Goal: Navigation & Orientation: Find specific page/section

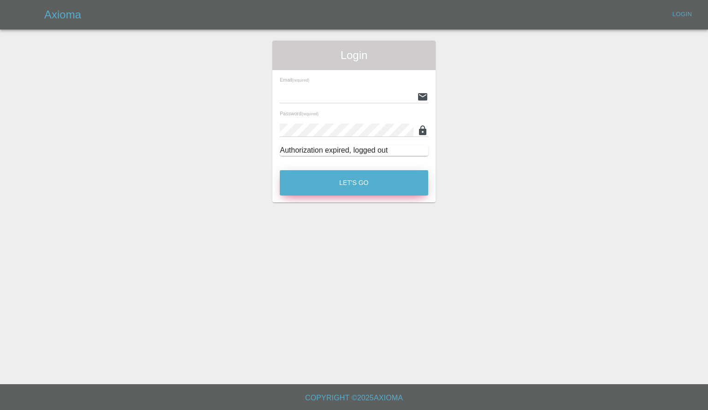
type input "[PERSON_NAME][EMAIL_ADDRESS][PERSON_NAME][DOMAIN_NAME]"
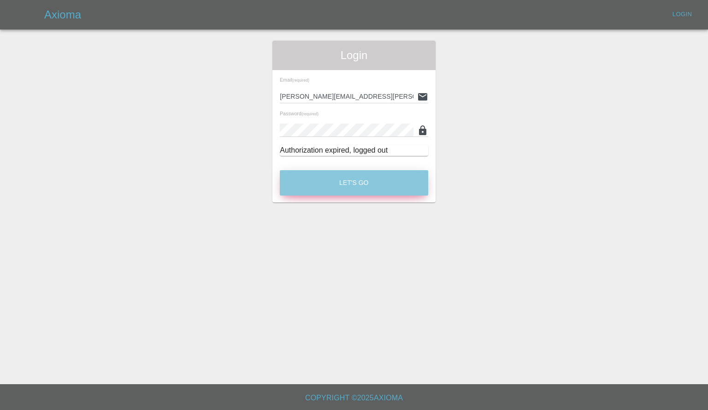
click at [342, 195] on button "Let's Go" at bounding box center [354, 182] width 148 height 25
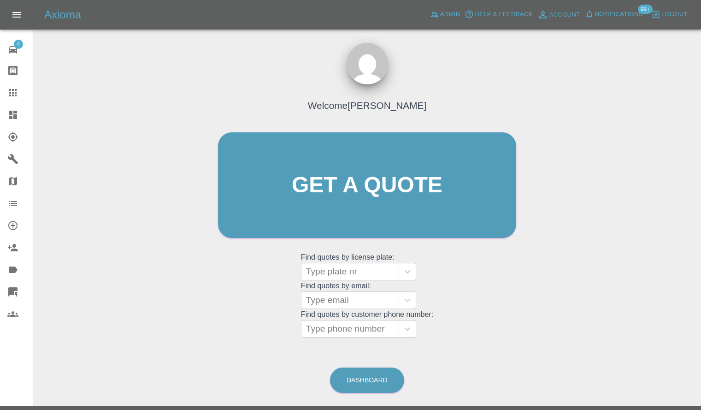
click at [11, 109] on icon at bounding box center [12, 114] width 11 height 11
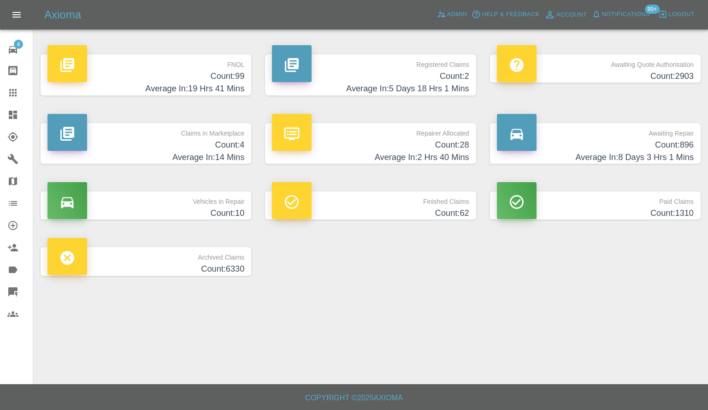
click at [173, 136] on p "Claims in Marketplace" at bounding box center [145, 131] width 197 height 16
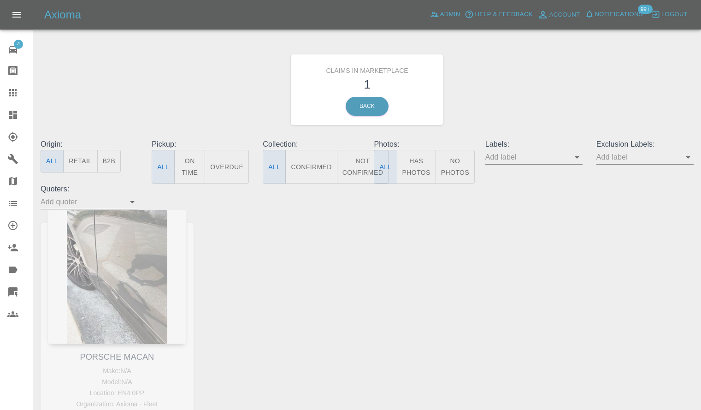
click at [24, 117] on div at bounding box center [20, 114] width 26 height 11
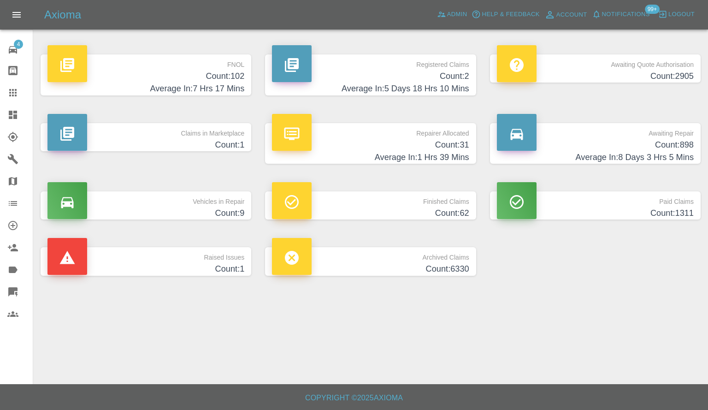
click at [343, 142] on h4 "Count: 31" at bounding box center [370, 145] width 197 height 12
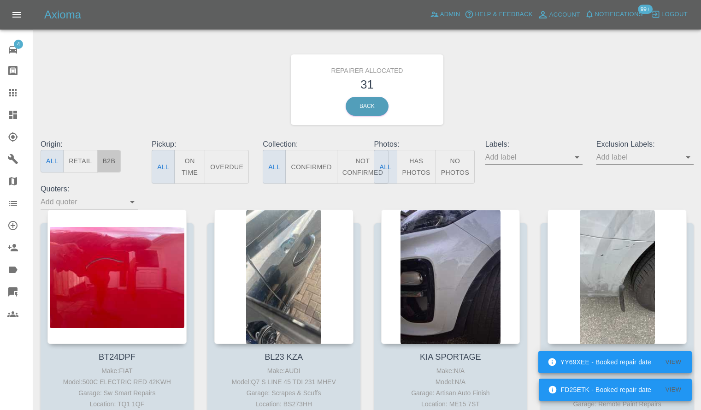
click at [111, 154] on button "B2B" at bounding box center [109, 161] width 24 height 23
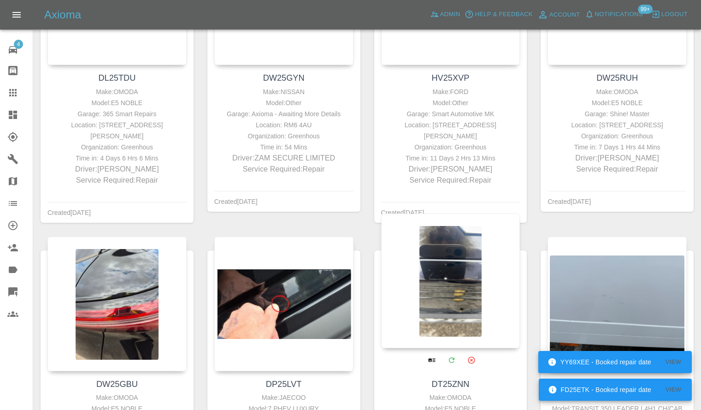
scroll to position [415, 0]
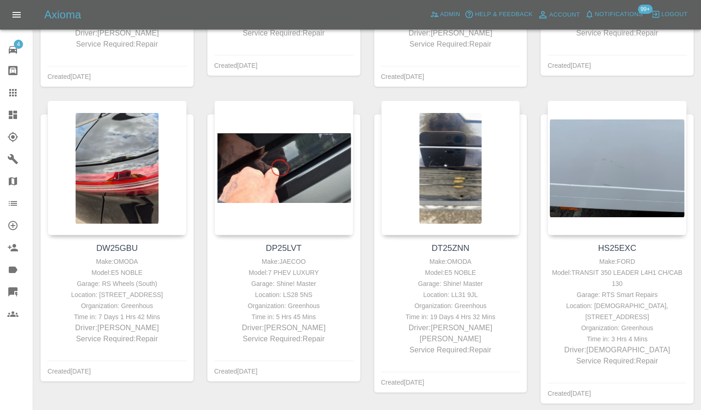
click at [639, 14] on span "Notifications" at bounding box center [619, 14] width 48 height 11
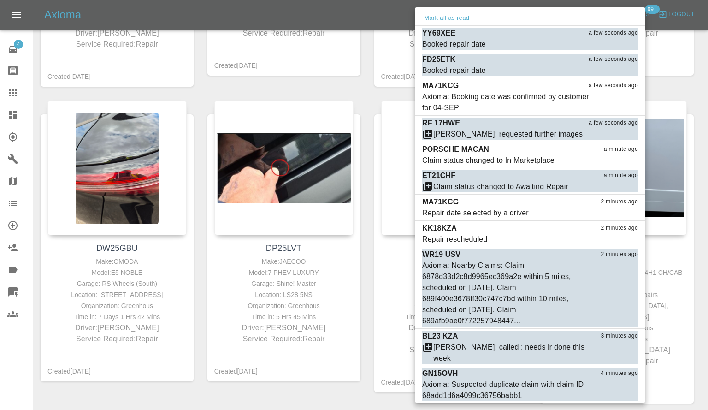
click at [708, 91] on div at bounding box center [354, 205] width 708 height 410
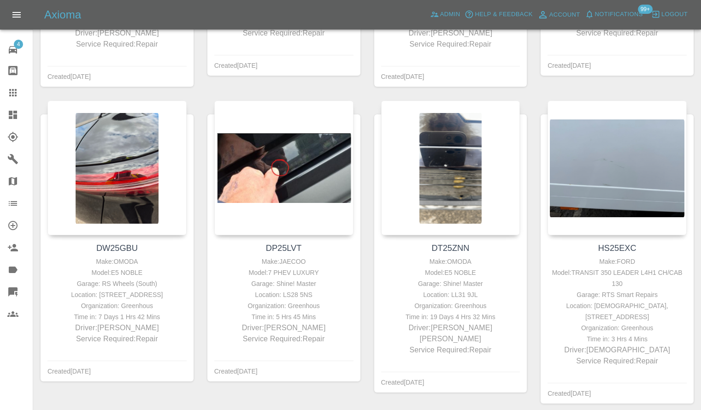
click at [11, 119] on icon at bounding box center [13, 115] width 8 height 8
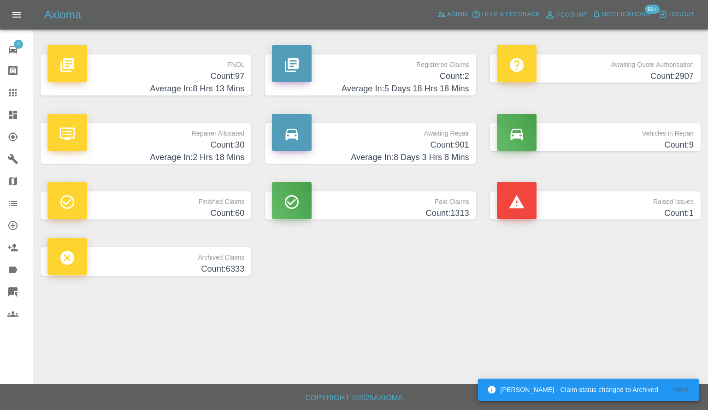
click at [381, 94] on h4 "Average In: 5 Days 18 Hrs 18 Mins" at bounding box center [370, 89] width 197 height 12
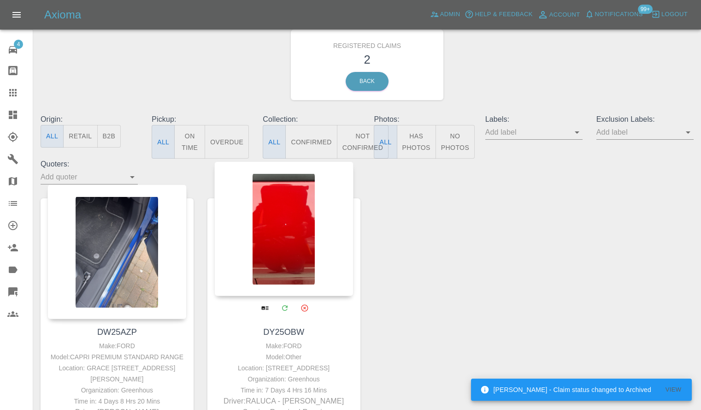
scroll to position [46, 0]
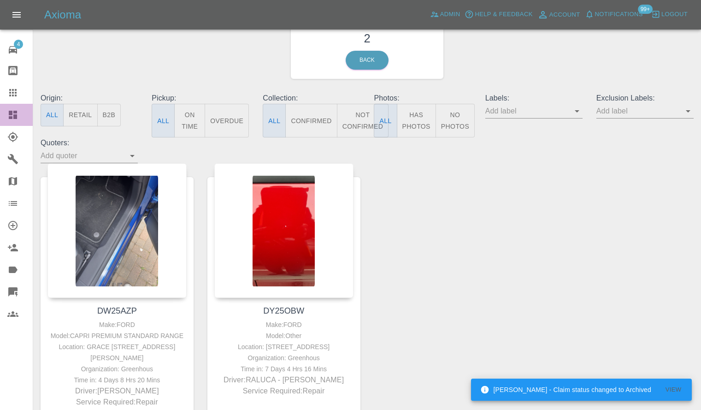
click at [7, 116] on link "Dashboard" at bounding box center [16, 115] width 33 height 22
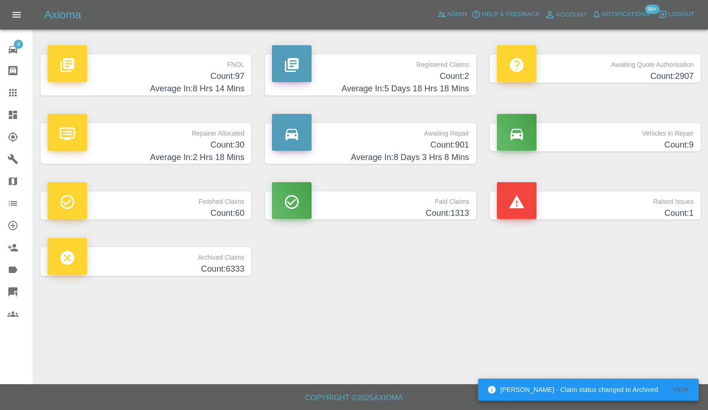
click at [161, 85] on h4 "Average In: 8 Hrs 14 Mins" at bounding box center [145, 89] width 197 height 12
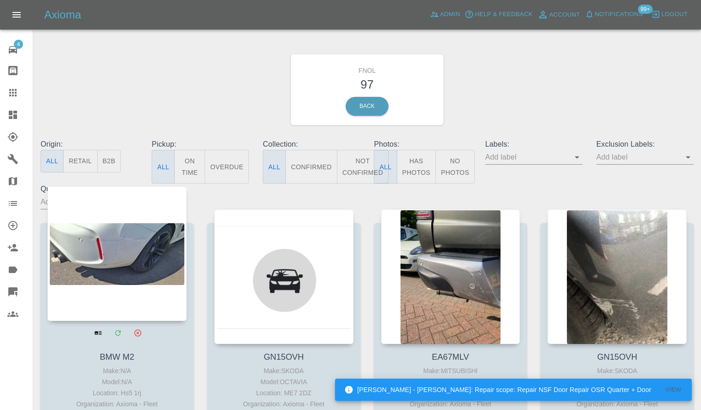
click at [99, 253] on div at bounding box center [116, 253] width 139 height 135
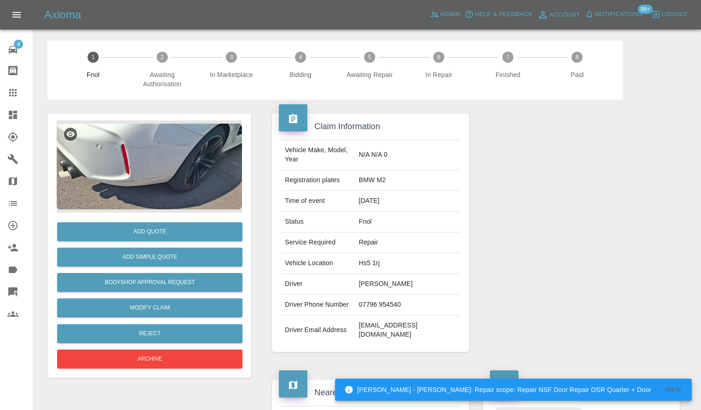
click at [159, 158] on img at bounding box center [149, 166] width 185 height 92
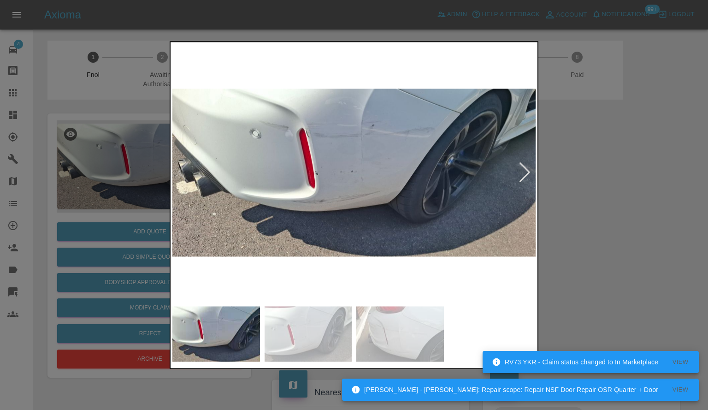
click at [534, 176] on img at bounding box center [353, 173] width 363 height 258
click at [529, 173] on div at bounding box center [525, 173] width 12 height 20
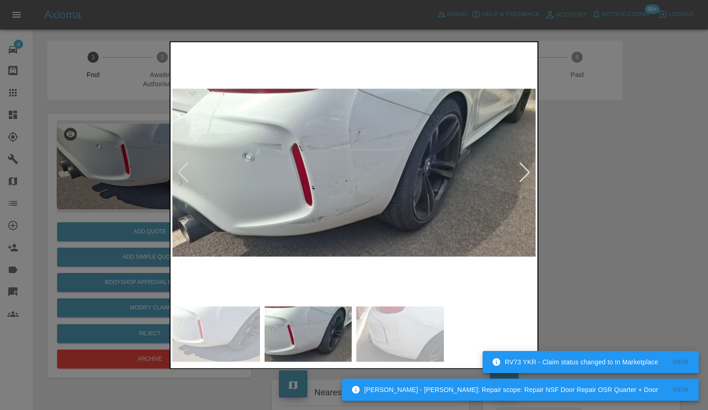
click at [529, 173] on div at bounding box center [525, 173] width 12 height 20
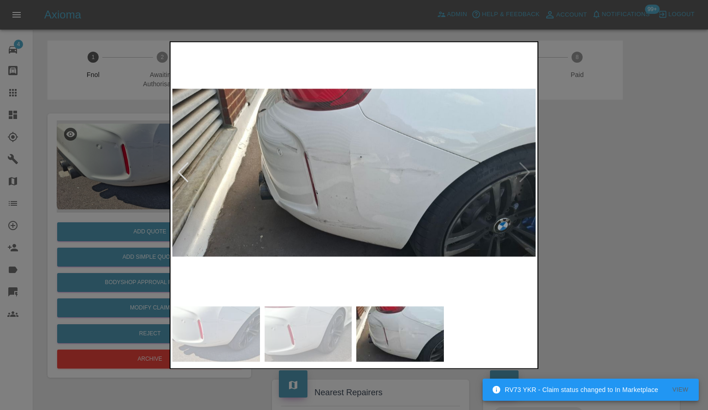
click at [629, 186] on div at bounding box center [354, 205] width 708 height 410
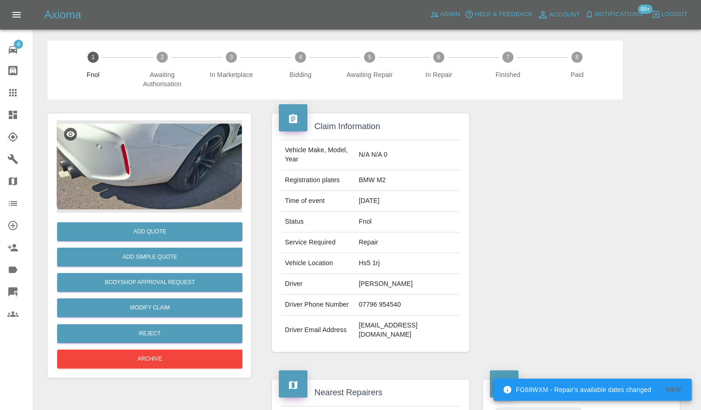
click at [610, 9] on span "Notifications" at bounding box center [619, 14] width 48 height 11
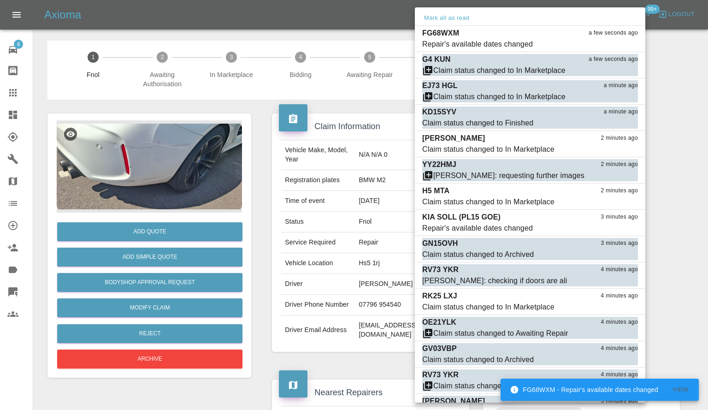
click at [671, 195] on div at bounding box center [354, 205] width 708 height 410
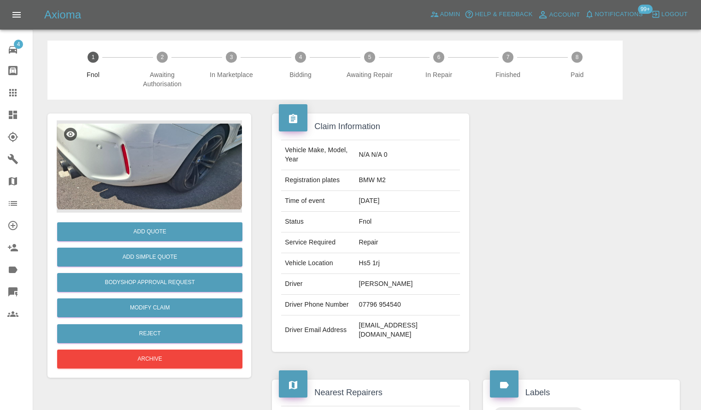
click at [5, 116] on link "Dashboard" at bounding box center [16, 115] width 33 height 22
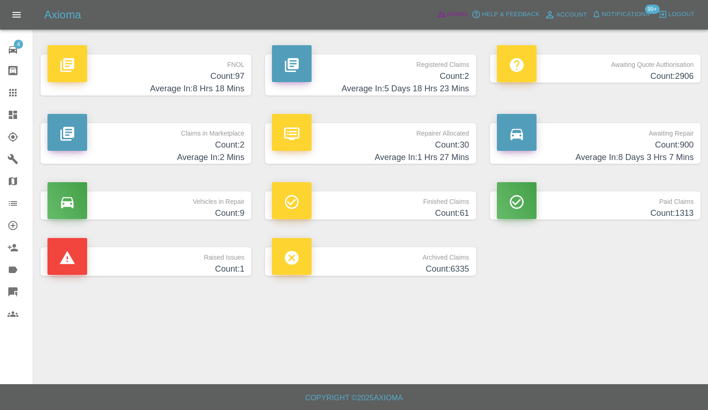
click at [462, 18] on span "Admin" at bounding box center [457, 14] width 20 height 11
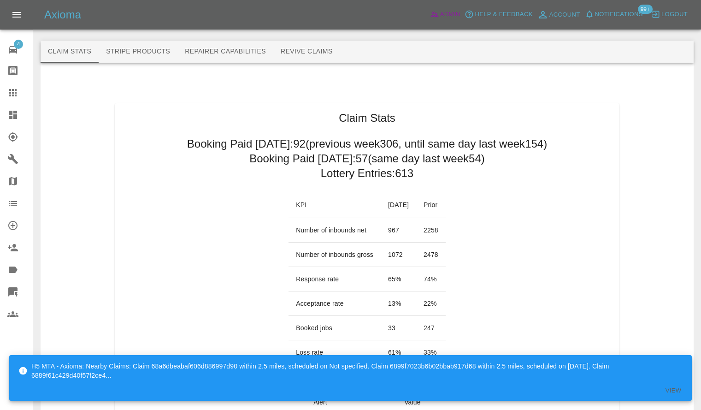
scroll to position [46, 0]
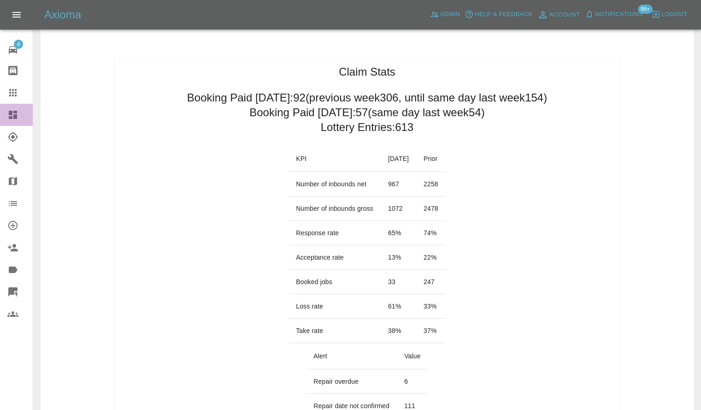
click at [17, 118] on icon at bounding box center [13, 115] width 8 height 8
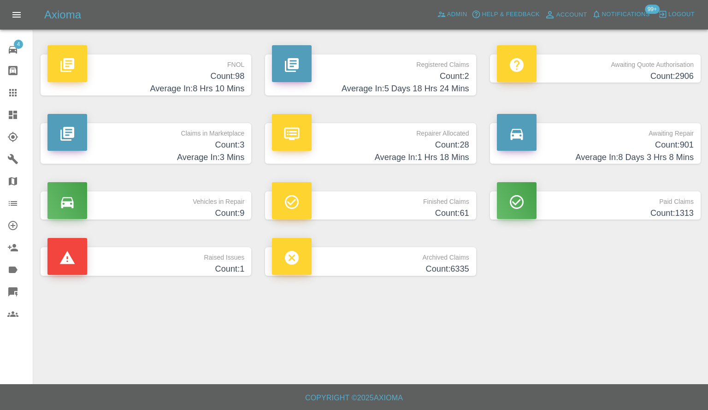
click at [8, 109] on icon at bounding box center [12, 114] width 11 height 11
click at [447, 18] on span "Admin" at bounding box center [457, 14] width 20 height 11
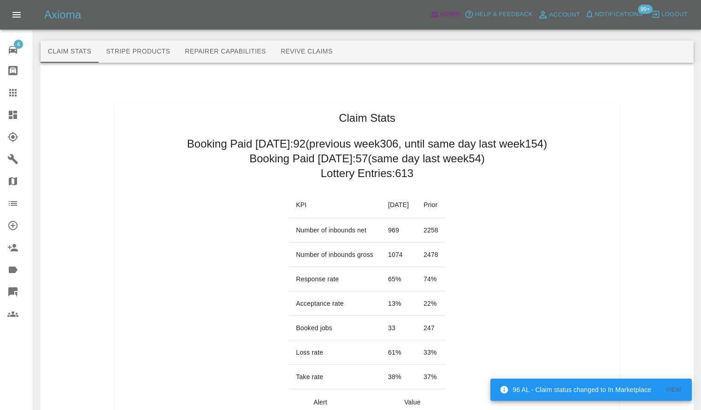
scroll to position [46, 0]
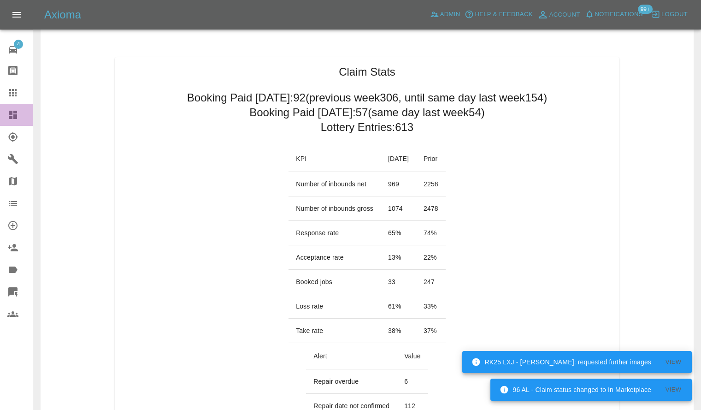
click at [8, 124] on link "Dashboard" at bounding box center [16, 115] width 33 height 22
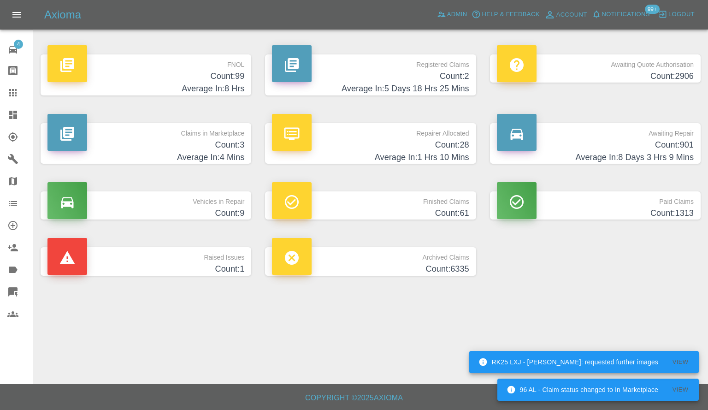
click at [206, 151] on h4 "Average In: 4 Mins" at bounding box center [145, 157] width 197 height 12
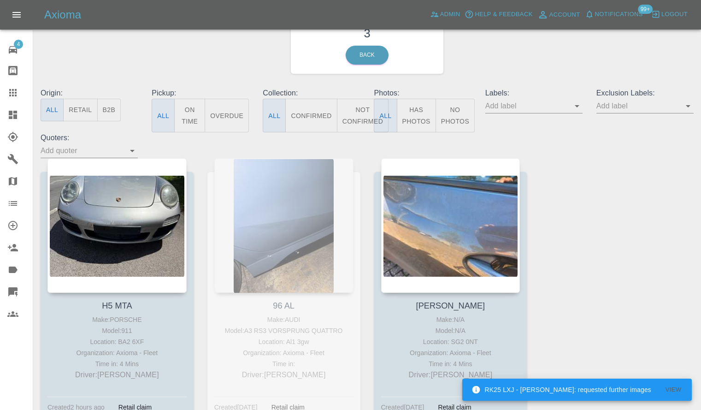
scroll to position [92, 0]
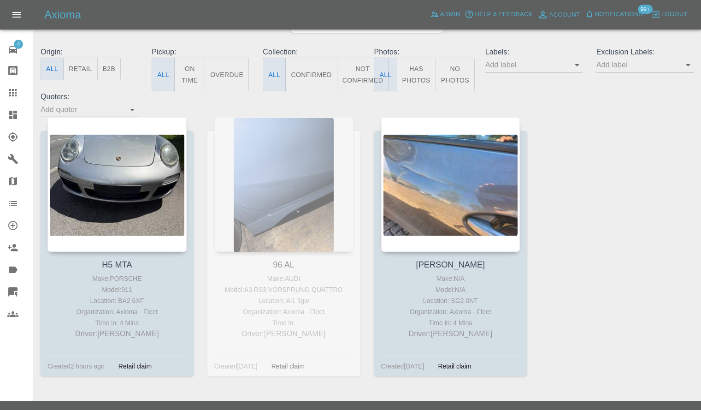
click at [0, 114] on link "Dashboard" at bounding box center [16, 115] width 33 height 22
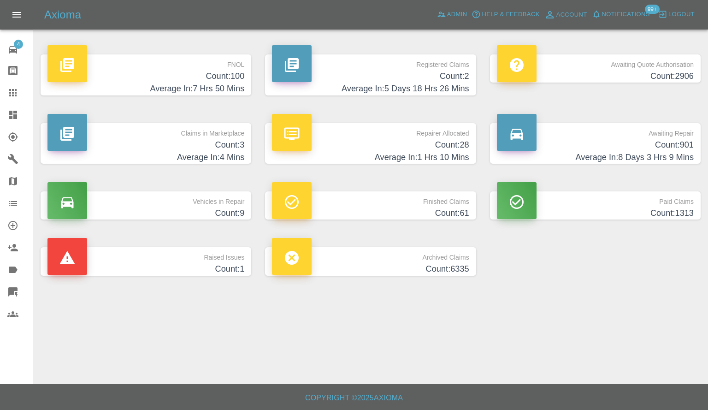
click at [369, 134] on p "Repairer Allocated" at bounding box center [370, 131] width 197 height 16
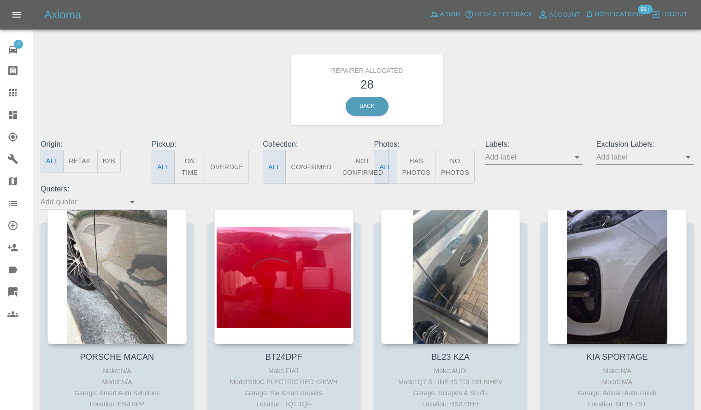
click at [110, 162] on button "B2B" at bounding box center [109, 161] width 24 height 23
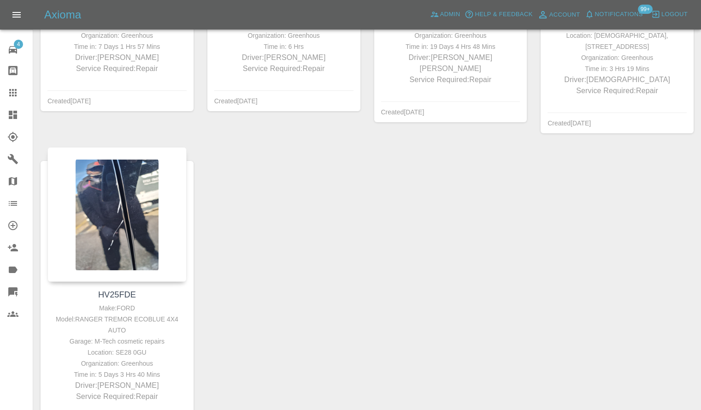
scroll to position [743, 0]
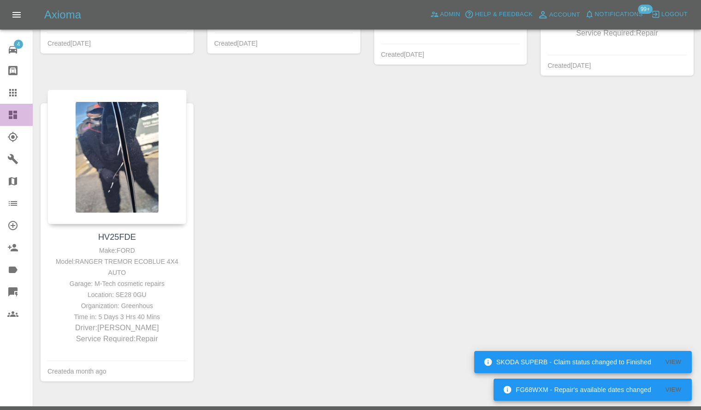
click at [5, 118] on link "Dashboard" at bounding box center [16, 115] width 33 height 22
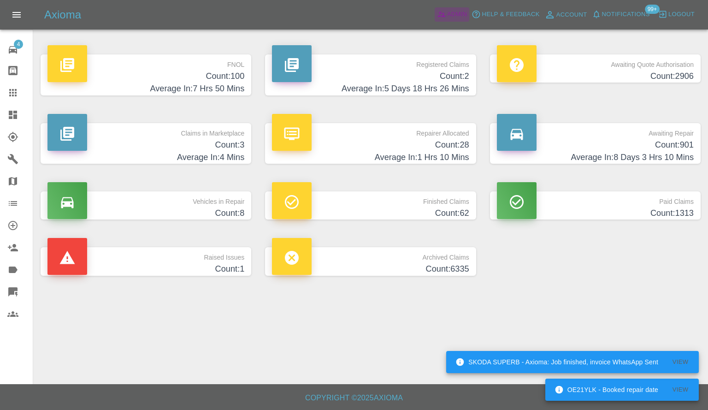
click at [450, 15] on span "Admin" at bounding box center [457, 14] width 20 height 11
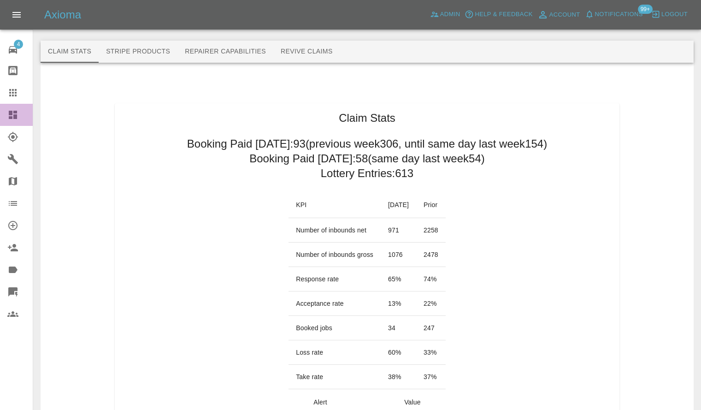
click at [10, 112] on icon at bounding box center [13, 115] width 8 height 8
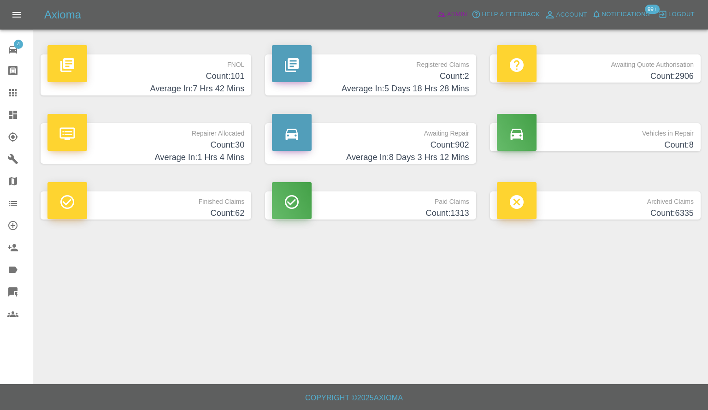
click at [459, 13] on span "Admin" at bounding box center [457, 14] width 20 height 11
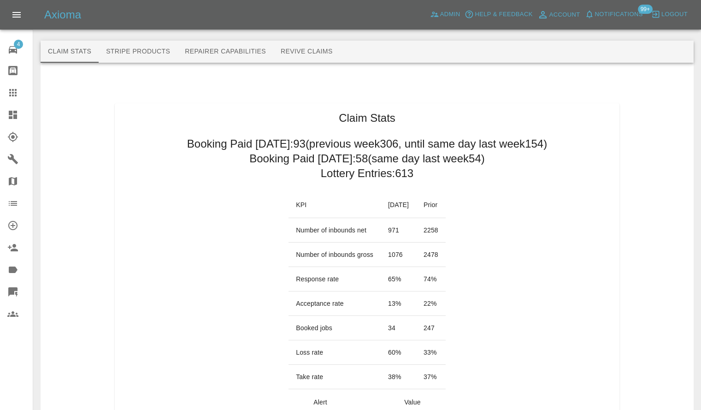
click at [187, 141] on h2 "Booking Paid since Saturday: 93 (previous week 306 , until same day last week 1…" at bounding box center [367, 143] width 360 height 15
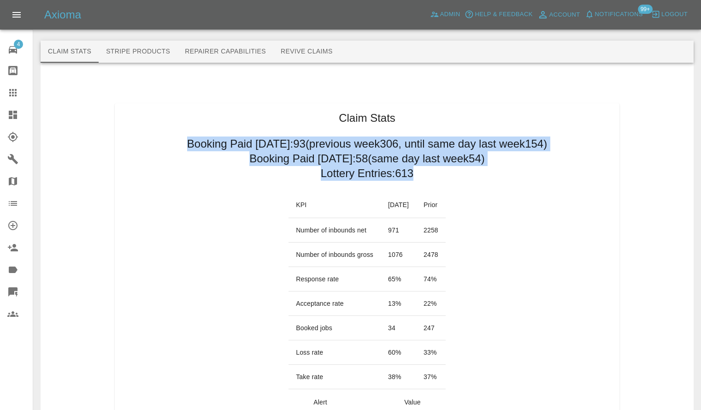
drag, startPoint x: 163, startPoint y: 143, endPoint x: 413, endPoint y: 177, distance: 252.5
drag, startPoint x: 413, startPoint y: 174, endPoint x: 154, endPoint y: 118, distance: 265.6
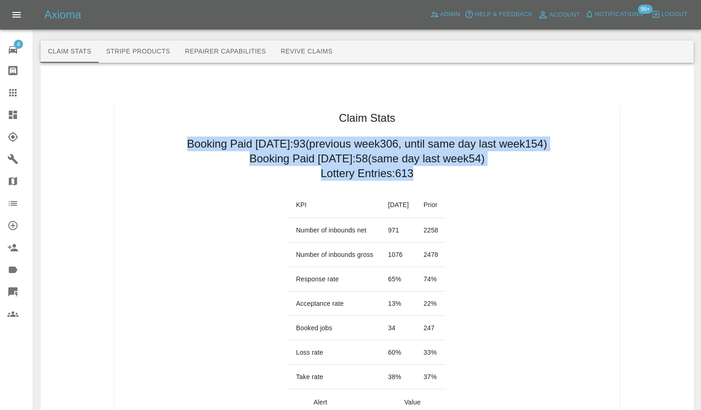
drag, startPoint x: 161, startPoint y: 143, endPoint x: 416, endPoint y: 178, distance: 256.8
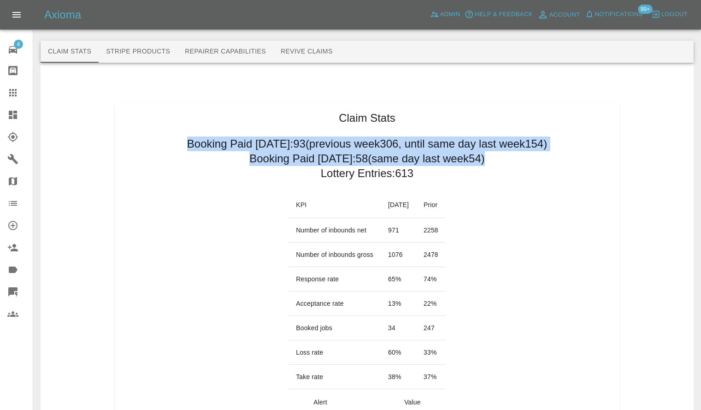
drag, startPoint x: 415, startPoint y: 177, endPoint x: 145, endPoint y: 132, distance: 274.3
click at [187, 142] on h2 "Booking Paid since Saturday: 93 (previous week 306 , until same day last week 1…" at bounding box center [367, 143] width 360 height 15
drag, startPoint x: 162, startPoint y: 143, endPoint x: 413, endPoint y: 178, distance: 253.2
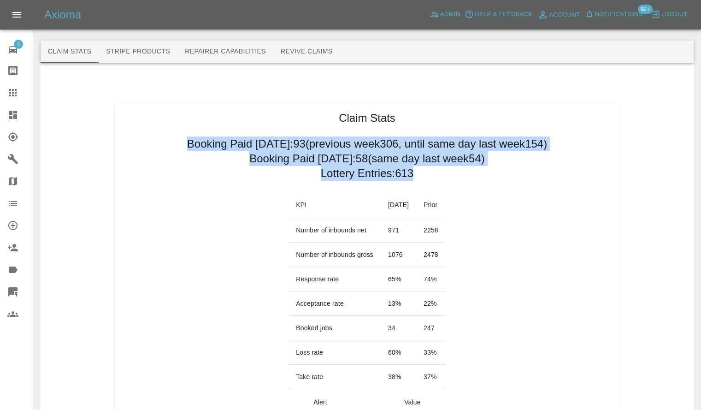
click at [413, 178] on h2 "Lottery Entries: 613" at bounding box center [367, 173] width 93 height 15
drag, startPoint x: 416, startPoint y: 175, endPoint x: 159, endPoint y: 136, distance: 260.7
drag, startPoint x: 162, startPoint y: 143, endPoint x: 416, endPoint y: 176, distance: 255.7
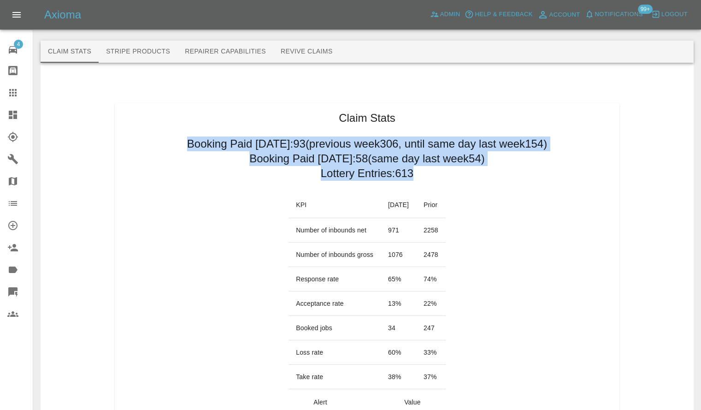
click at [12, 116] on icon at bounding box center [12, 114] width 11 height 11
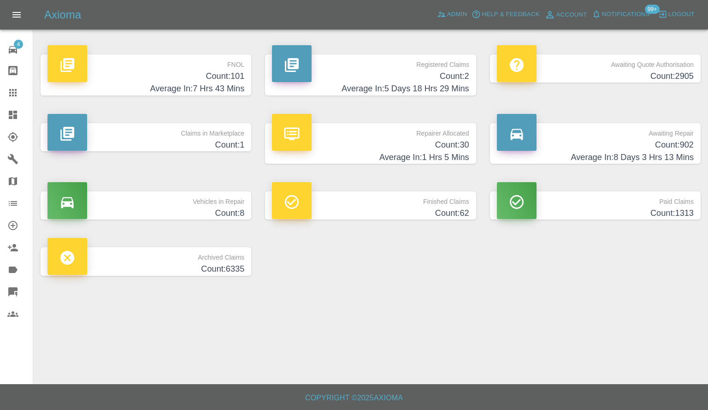
click at [419, 70] on p "Registered Claims" at bounding box center [370, 62] width 197 height 16
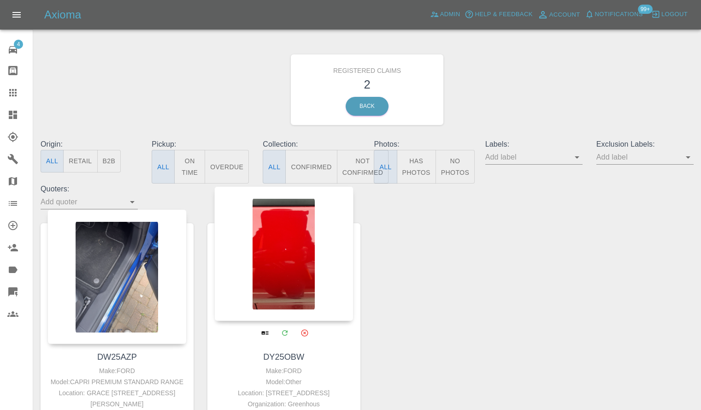
click at [314, 260] on div at bounding box center [283, 253] width 139 height 135
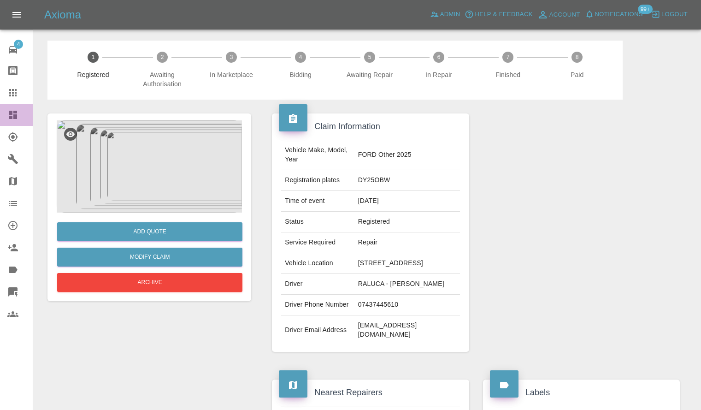
click at [9, 119] on icon at bounding box center [13, 115] width 8 height 8
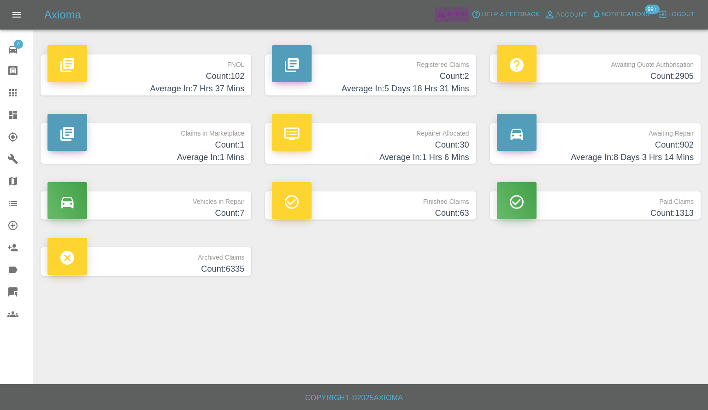
click at [452, 17] on span "Admin" at bounding box center [457, 14] width 20 height 11
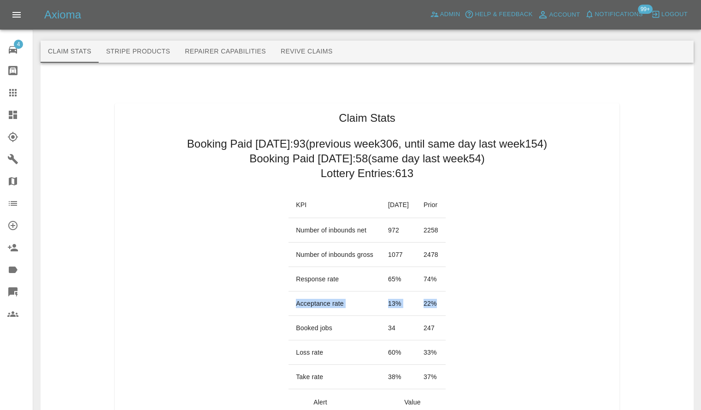
drag, startPoint x: 450, startPoint y: 299, endPoint x: 284, endPoint y: 303, distance: 166.0
click at [289, 303] on tr "Acceptance rate 13 % 22 %" at bounding box center [367, 303] width 157 height 24
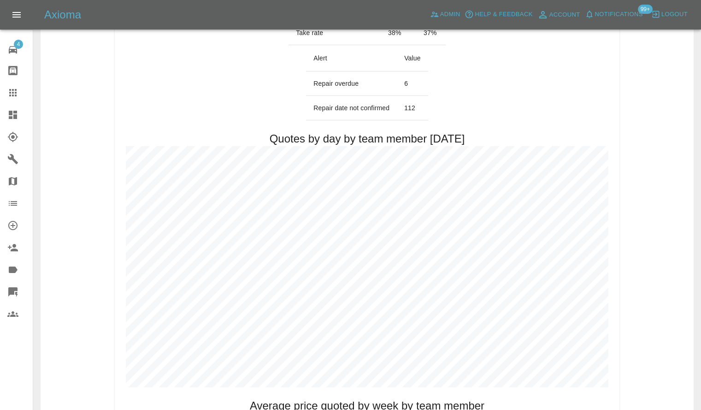
scroll to position [415, 0]
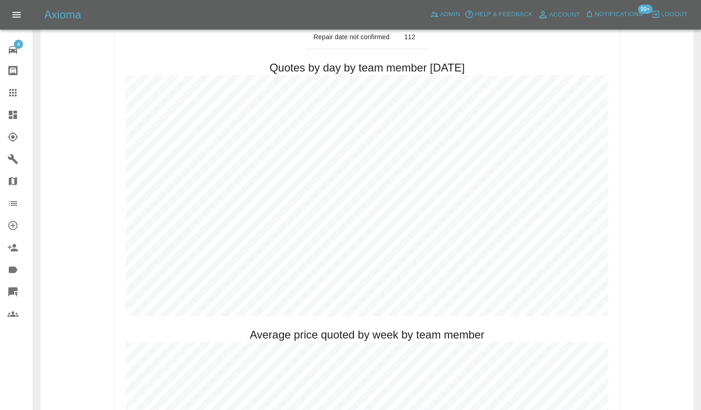
click at [1, 117] on link "Dashboard" at bounding box center [16, 115] width 33 height 22
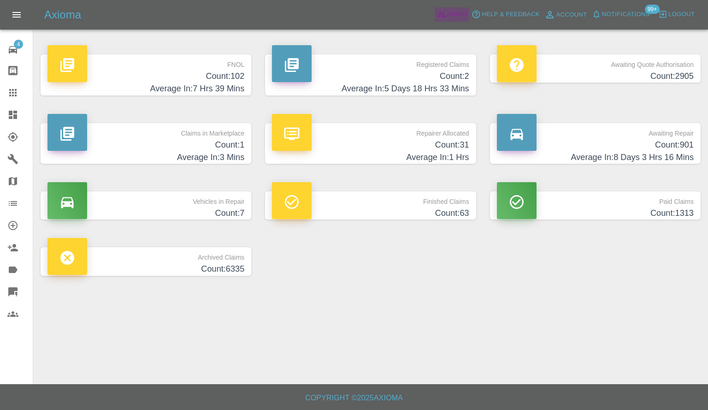
click at [448, 16] on span "Admin" at bounding box center [457, 14] width 20 height 11
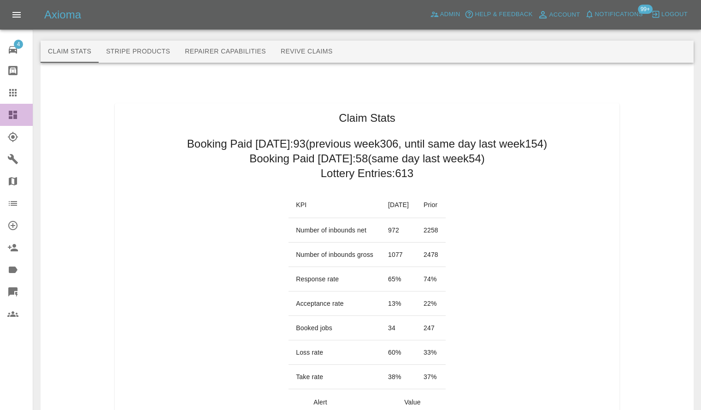
click at [0, 113] on link "Dashboard" at bounding box center [16, 115] width 33 height 22
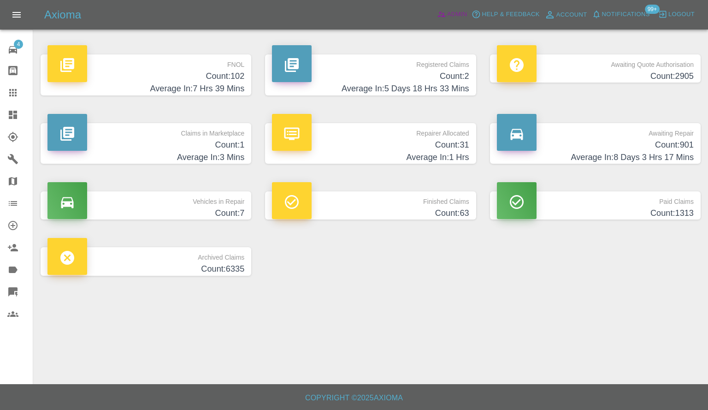
click at [450, 15] on span "Admin" at bounding box center [457, 14] width 20 height 11
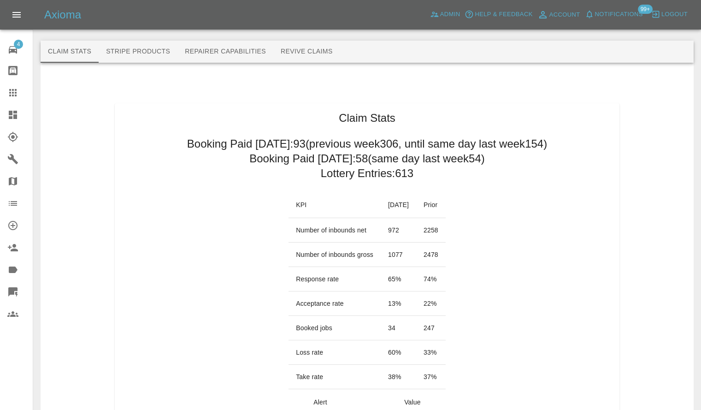
click at [16, 112] on icon at bounding box center [13, 115] width 8 height 8
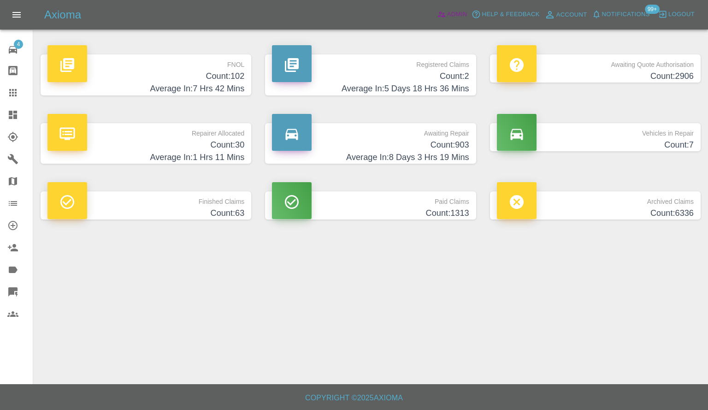
click at [448, 16] on span "Admin" at bounding box center [457, 14] width 20 height 11
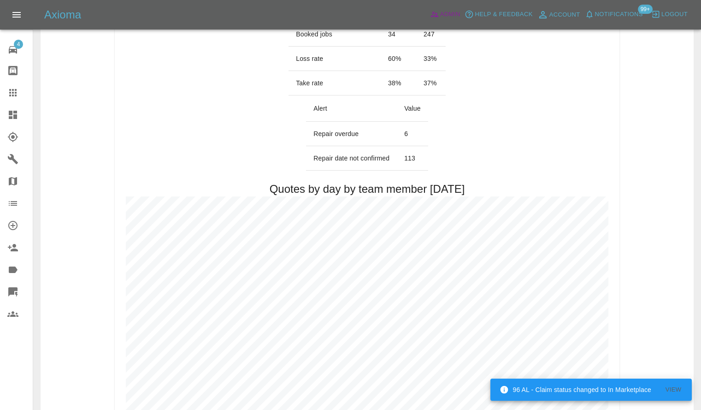
scroll to position [184, 0]
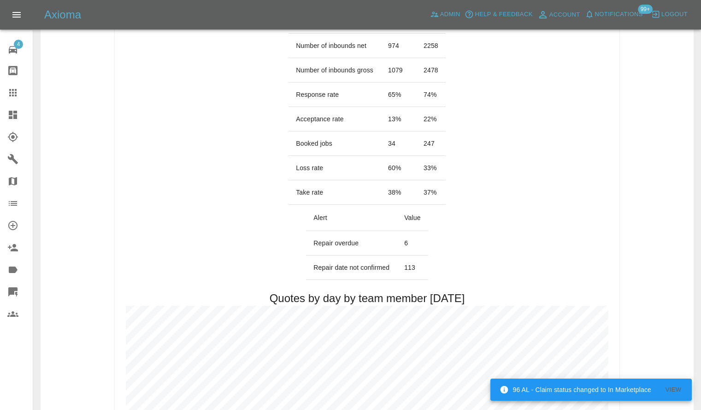
click at [11, 117] on icon at bounding box center [13, 115] width 8 height 8
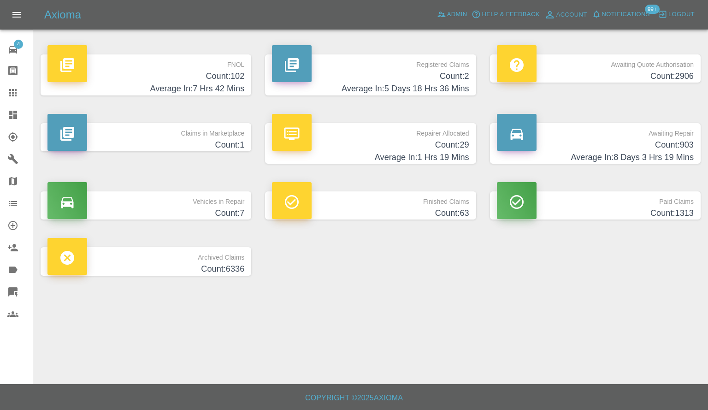
click at [437, 73] on h4 "Count: 2" at bounding box center [370, 76] width 197 height 12
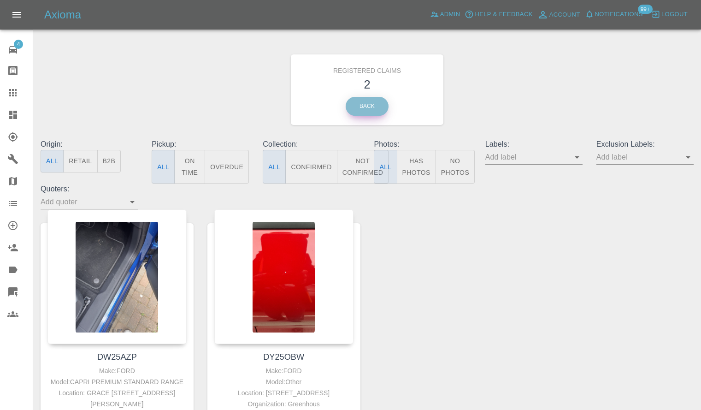
click at [360, 105] on link "Back" at bounding box center [367, 106] width 43 height 19
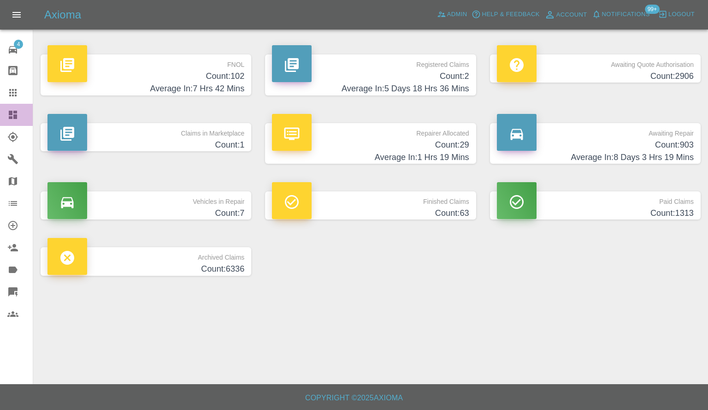
click at [9, 118] on icon at bounding box center [13, 115] width 8 height 8
